Goal: Information Seeking & Learning: Learn about a topic

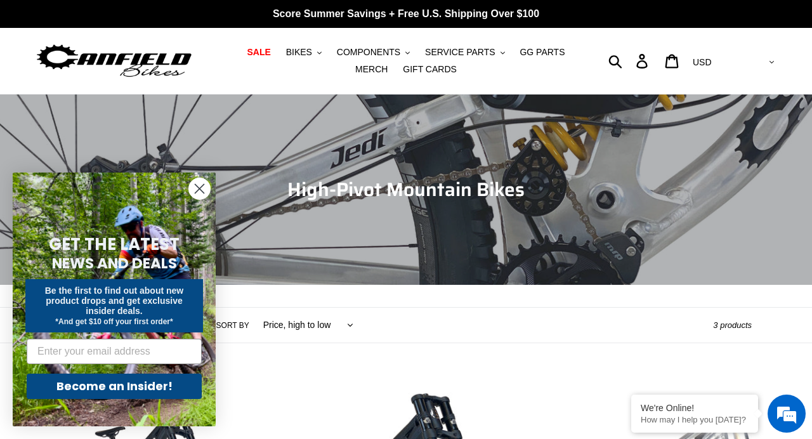
click at [198, 188] on icon "Close dialog" at bounding box center [199, 189] width 9 height 9
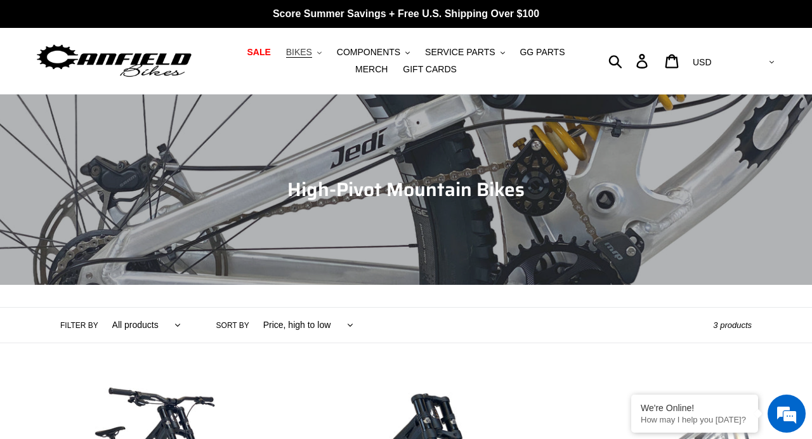
click at [286, 52] on span "BIKES" at bounding box center [299, 52] width 26 height 11
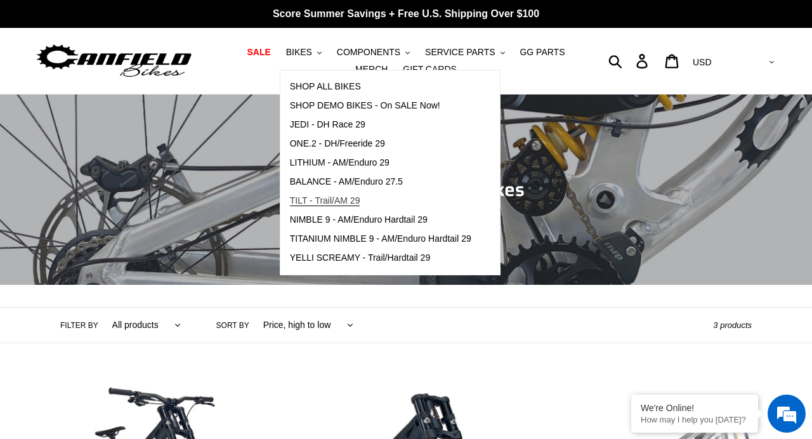
click at [324, 202] on span "TILT - Trail/AM 29" at bounding box center [325, 200] width 70 height 11
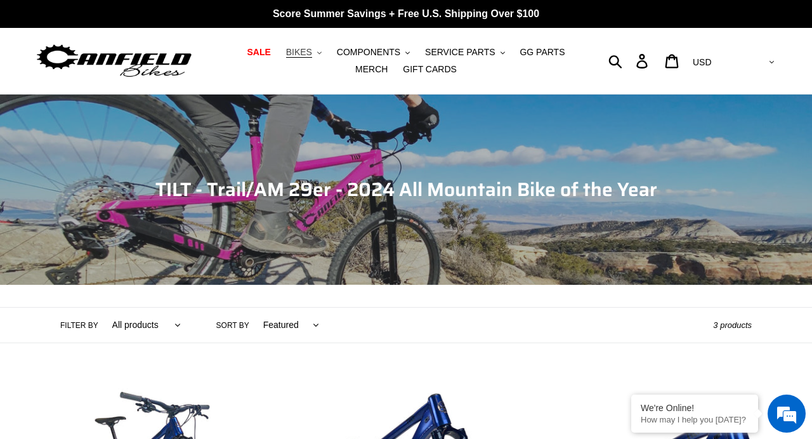
click at [286, 53] on span "BIKES" at bounding box center [299, 52] width 26 height 11
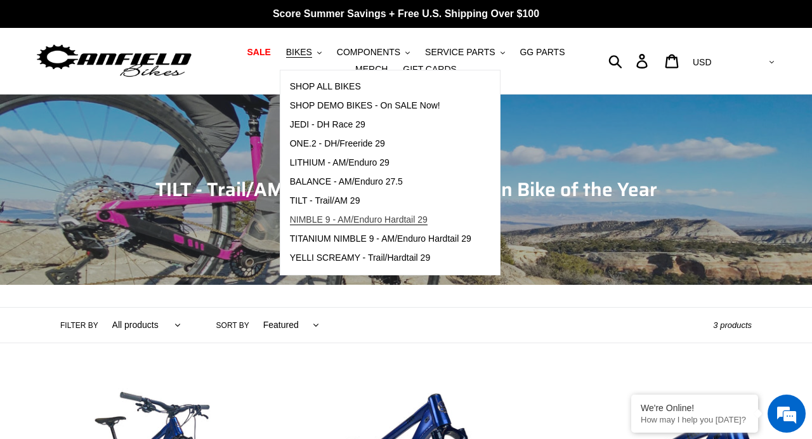
click at [298, 217] on span "NIMBLE 9 - AM/Enduro Hardtail 29" at bounding box center [359, 219] width 138 height 11
